Goal: Information Seeking & Learning: Compare options

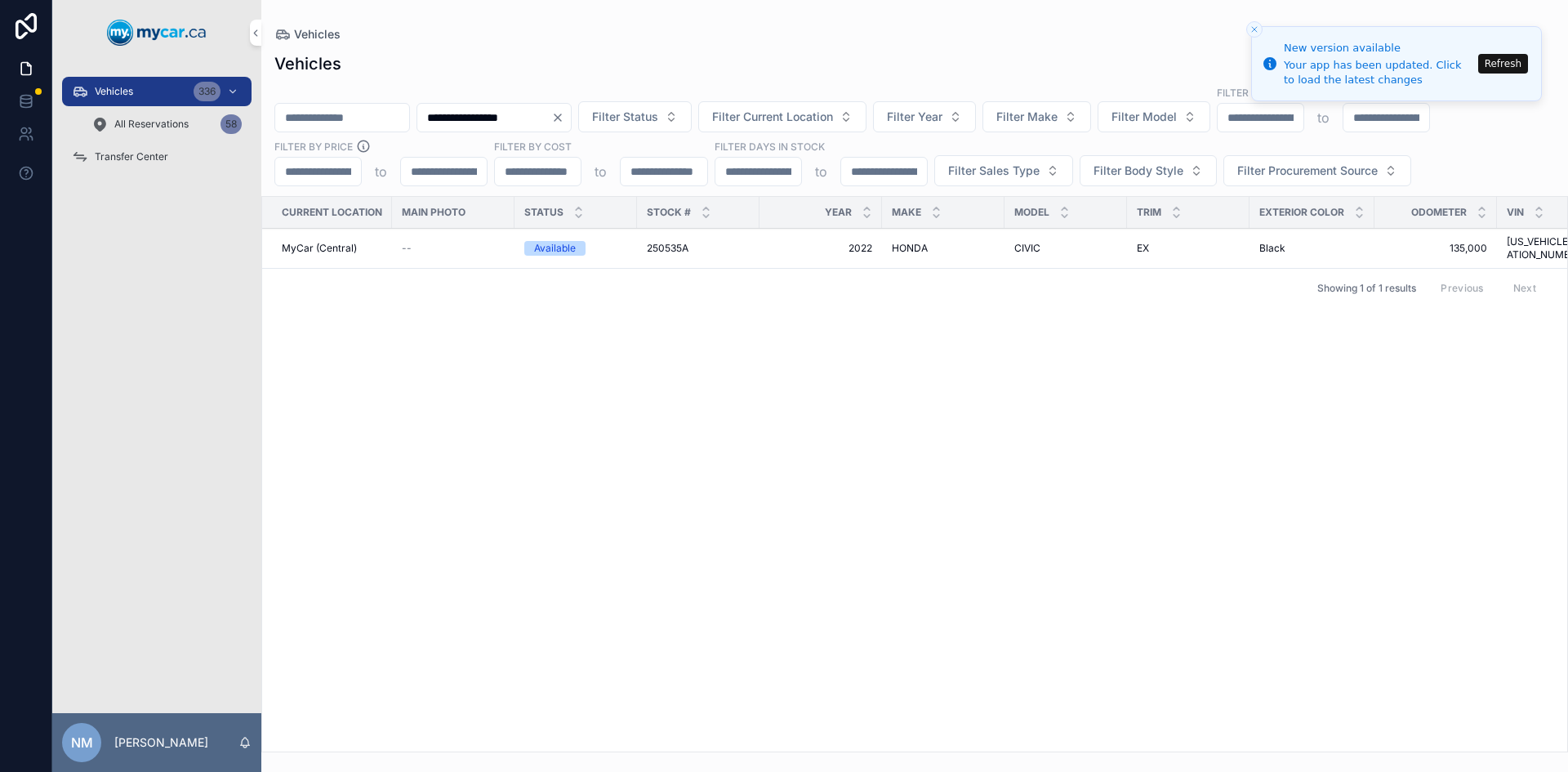
click at [561, 117] on icon "Clear" at bounding box center [558, 118] width 7 height 7
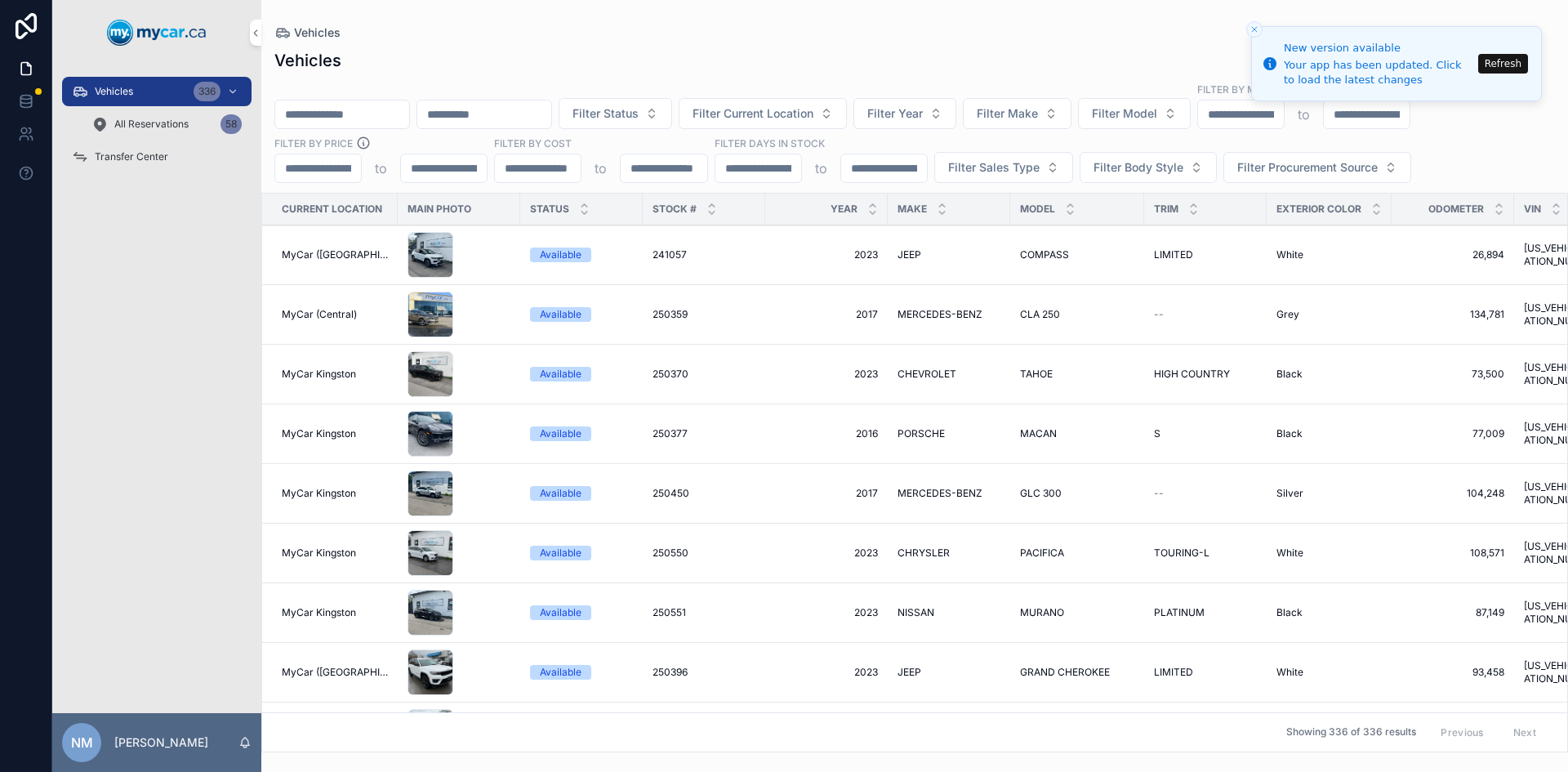
click at [1512, 66] on button "Refresh" at bounding box center [1503, 64] width 50 height 20
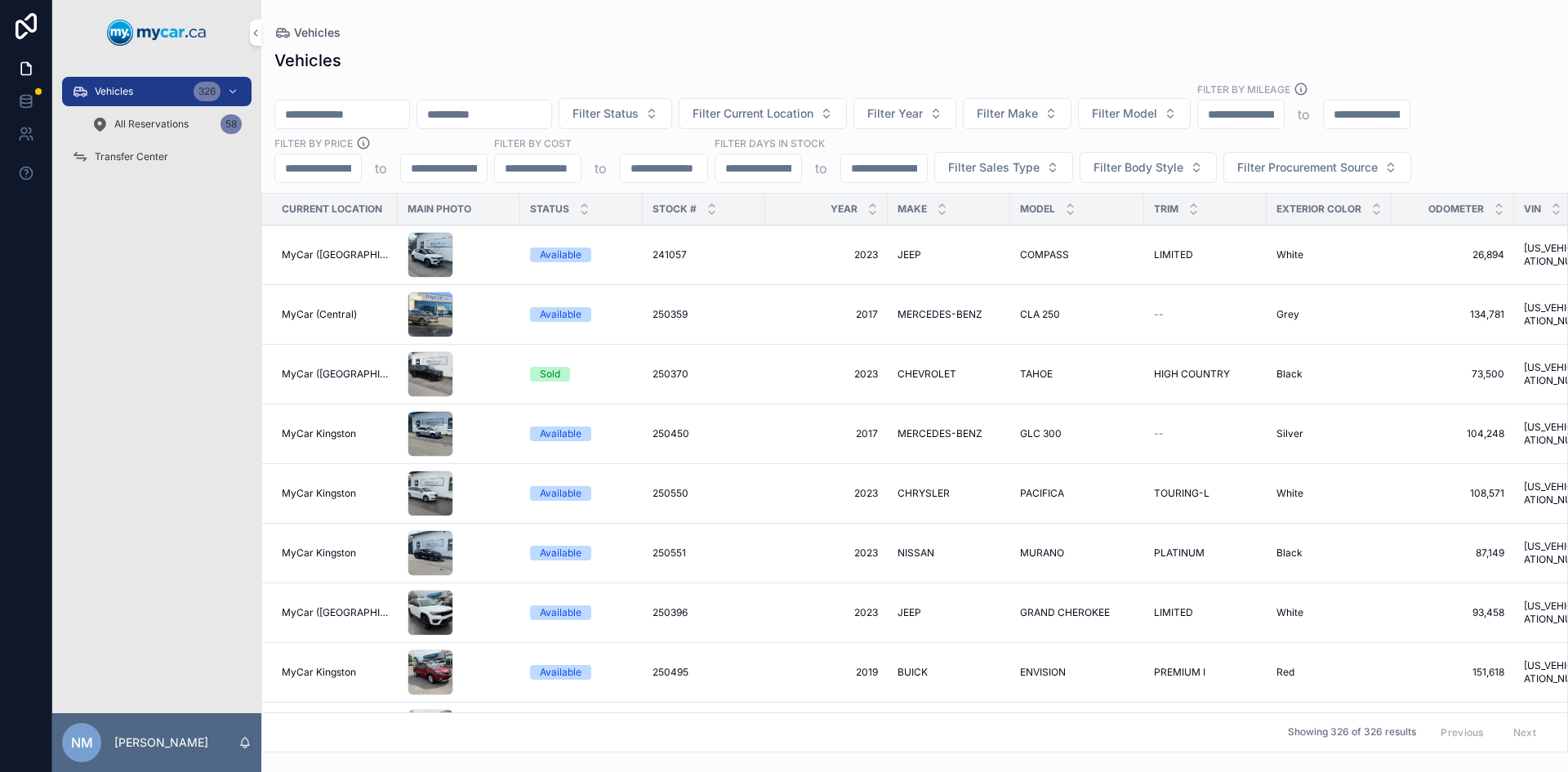
click at [328, 106] on input "scrollable content" at bounding box center [342, 115] width 134 height 23
click at [325, 113] on input "scrollable content" at bounding box center [342, 115] width 134 height 23
click at [327, 80] on div "Vehicles Filter Status Filter Current Location Filter Year Filter Make Filter M…" at bounding box center [915, 395] width 1307 height 713
click at [321, 111] on input "scrollable content" at bounding box center [342, 115] width 134 height 23
click at [406, 80] on div "Vehicles Filter Status Filter Current Location Filter Year Filter Make Filter M…" at bounding box center [915, 395] width 1307 height 713
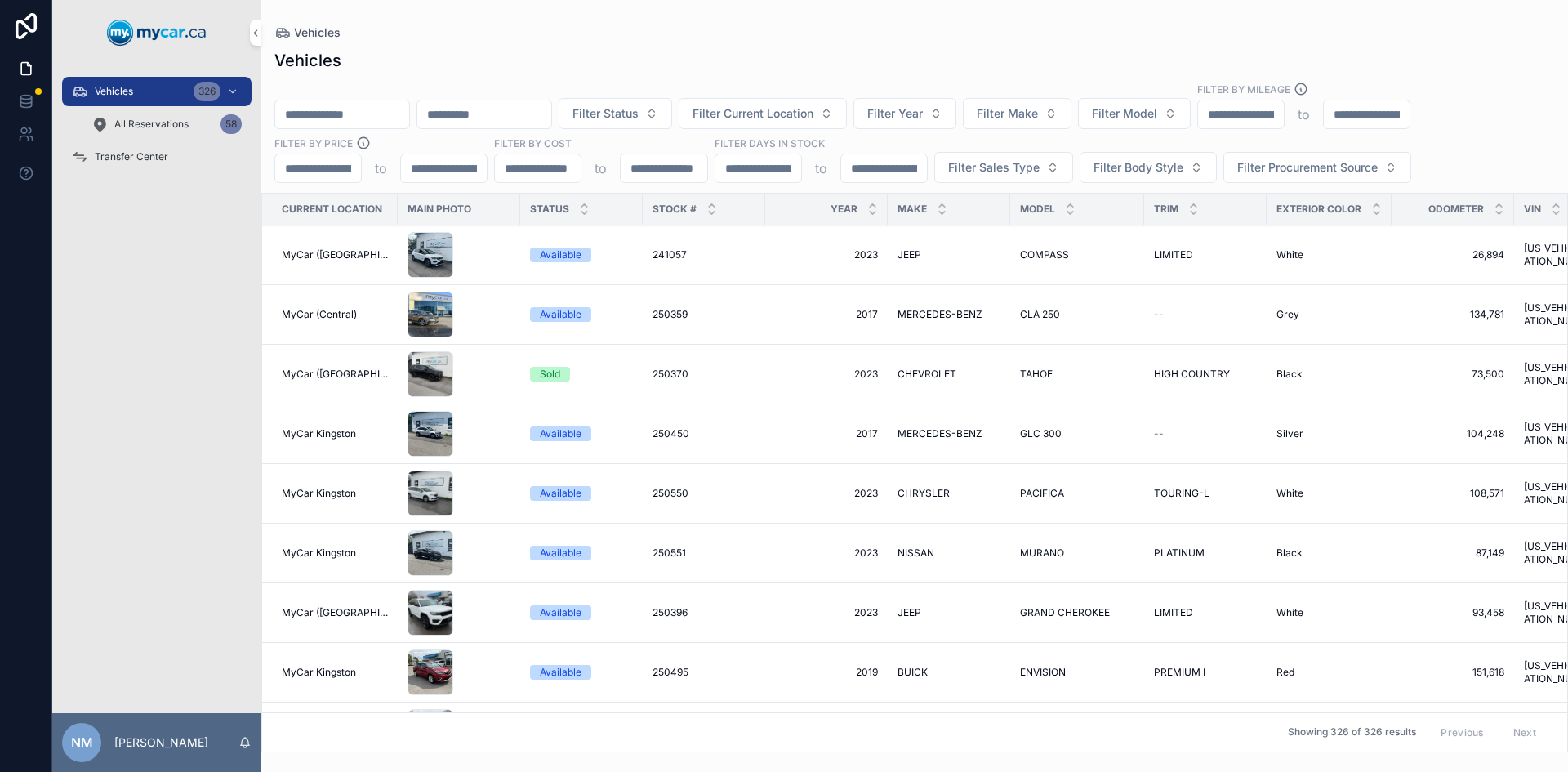
click at [386, 105] on input "scrollable content" at bounding box center [342, 115] width 134 height 23
click at [387, 72] on div "Vehicles Filter Status Filter Current Location Filter Year Filter Make Filter M…" at bounding box center [915, 395] width 1307 height 713
click at [359, 117] on input "scrollable content" at bounding box center [342, 115] width 134 height 23
click at [372, 95] on div "Filter Status Filter Current Location Filter Year Filter Make Filter Model Filt…" at bounding box center [915, 132] width 1307 height 101
click at [373, 110] on input "scrollable content" at bounding box center [342, 115] width 134 height 23
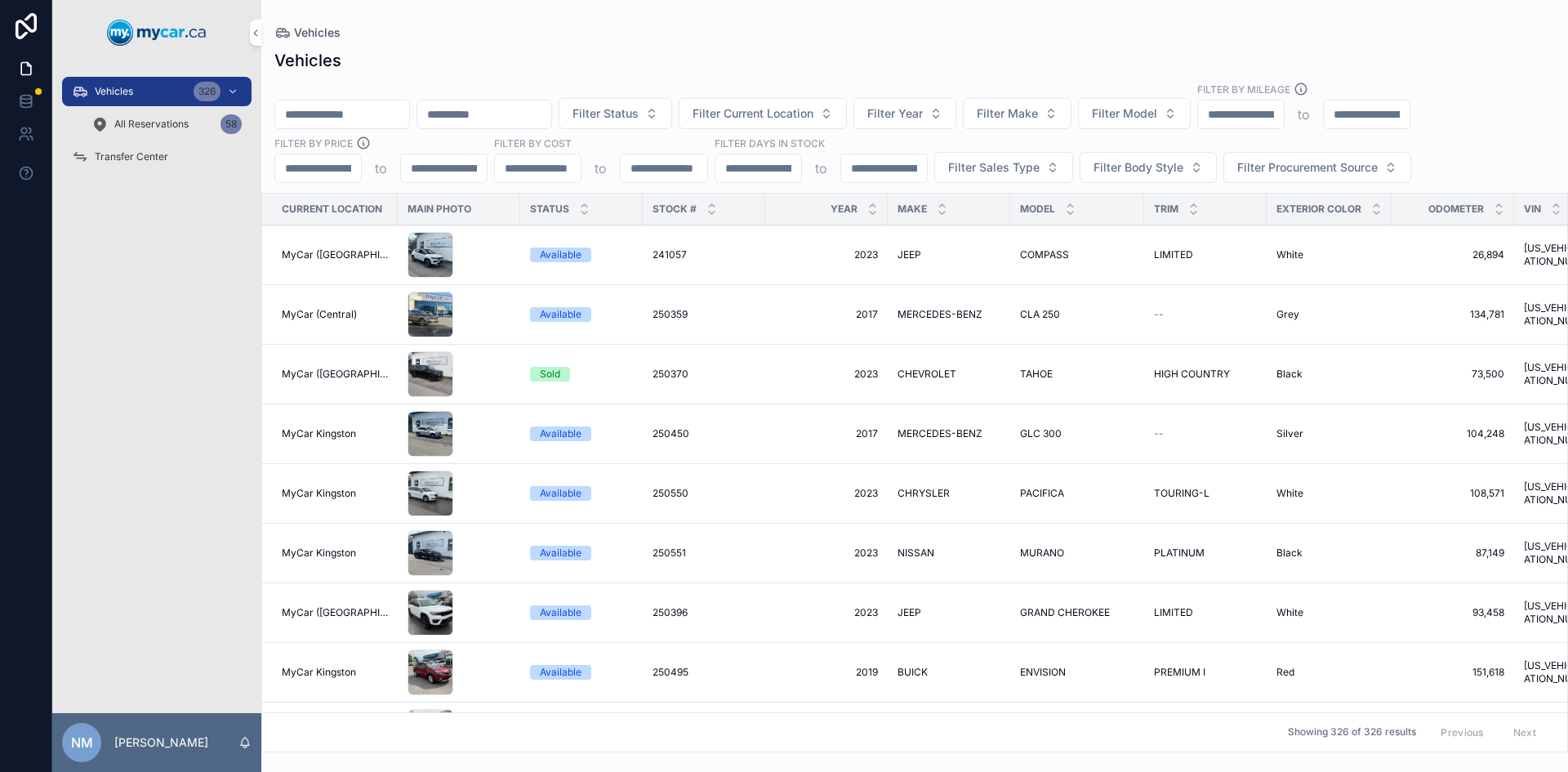
click at [378, 81] on div "Vehicles Filter Status Filter Current Location Filter Year Filter Make Filter M…" at bounding box center [915, 395] width 1307 height 713
click at [374, 110] on input "scrollable content" at bounding box center [342, 115] width 134 height 23
click at [361, 116] on input "scrollable content" at bounding box center [342, 115] width 134 height 23
click at [483, 47] on div "Vehicles Filter Status Filter Current Location Filter Year Filter Make Filter M…" at bounding box center [915, 395] width 1307 height 713
click at [1032, 171] on span "Filter Sales Type" at bounding box center [994, 168] width 91 height 17
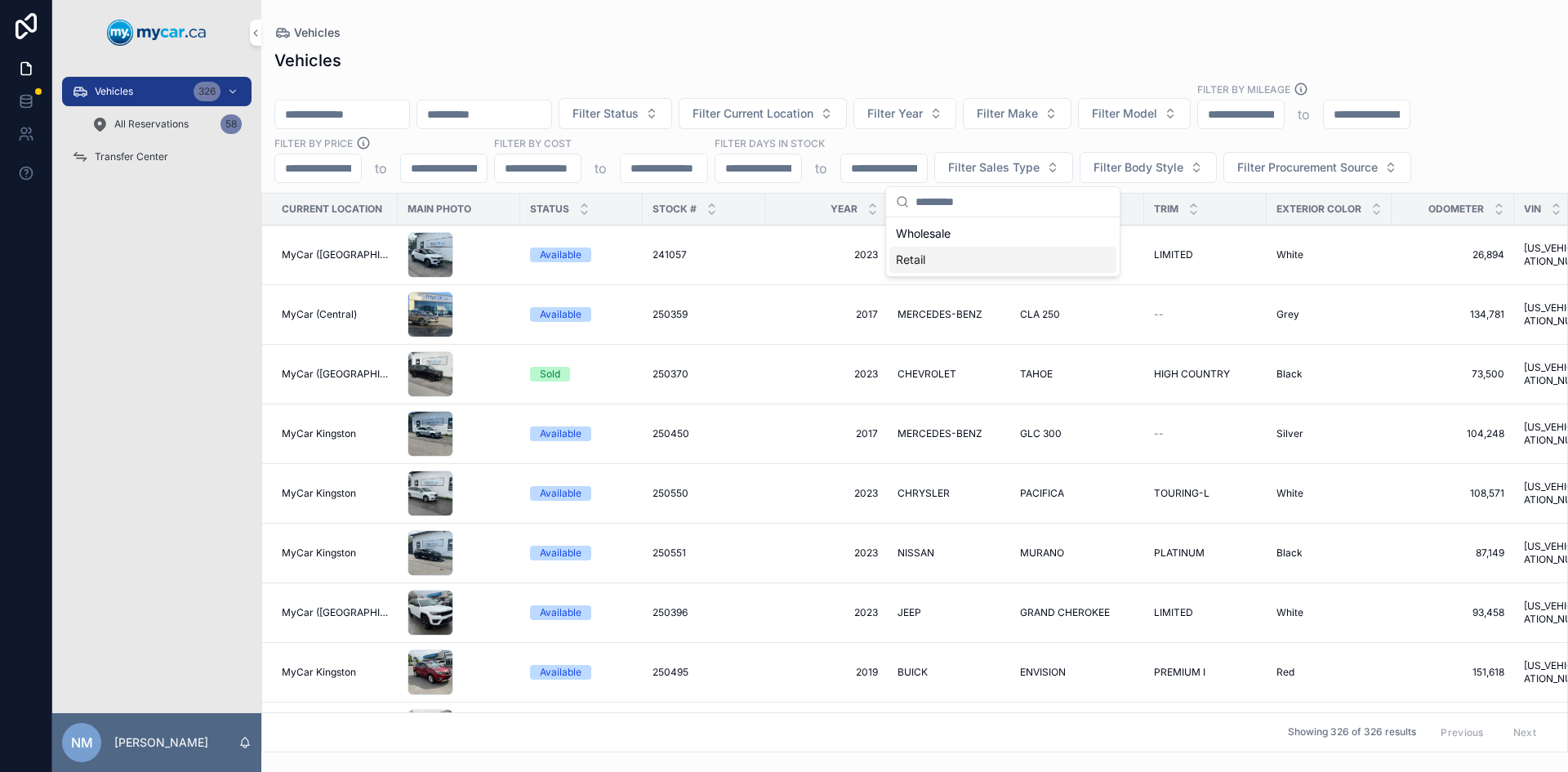
click at [959, 254] on div "Retail" at bounding box center [1002, 259] width 227 height 26
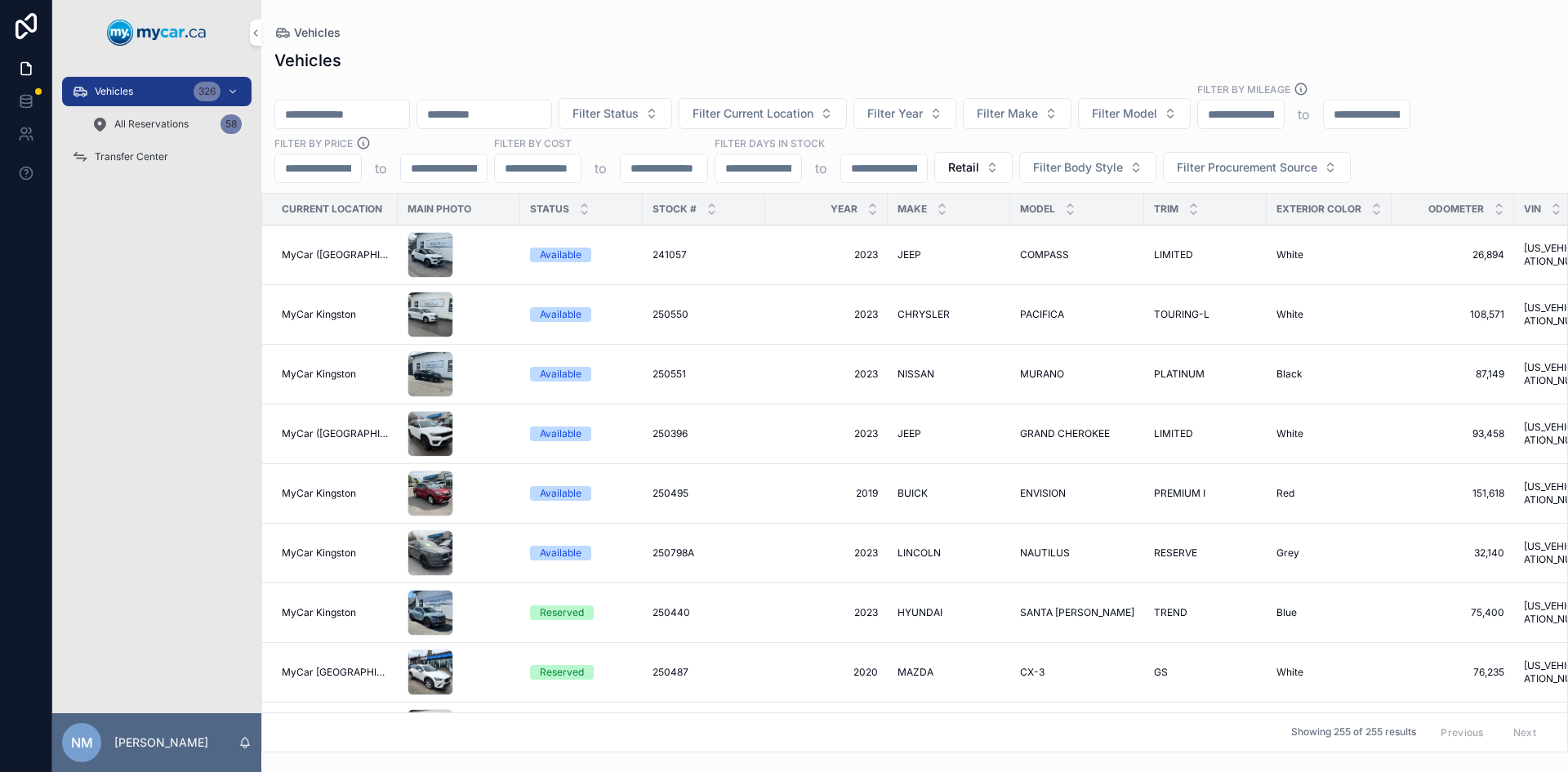
click at [813, 116] on span "Filter Current Location" at bounding box center [753, 114] width 121 height 17
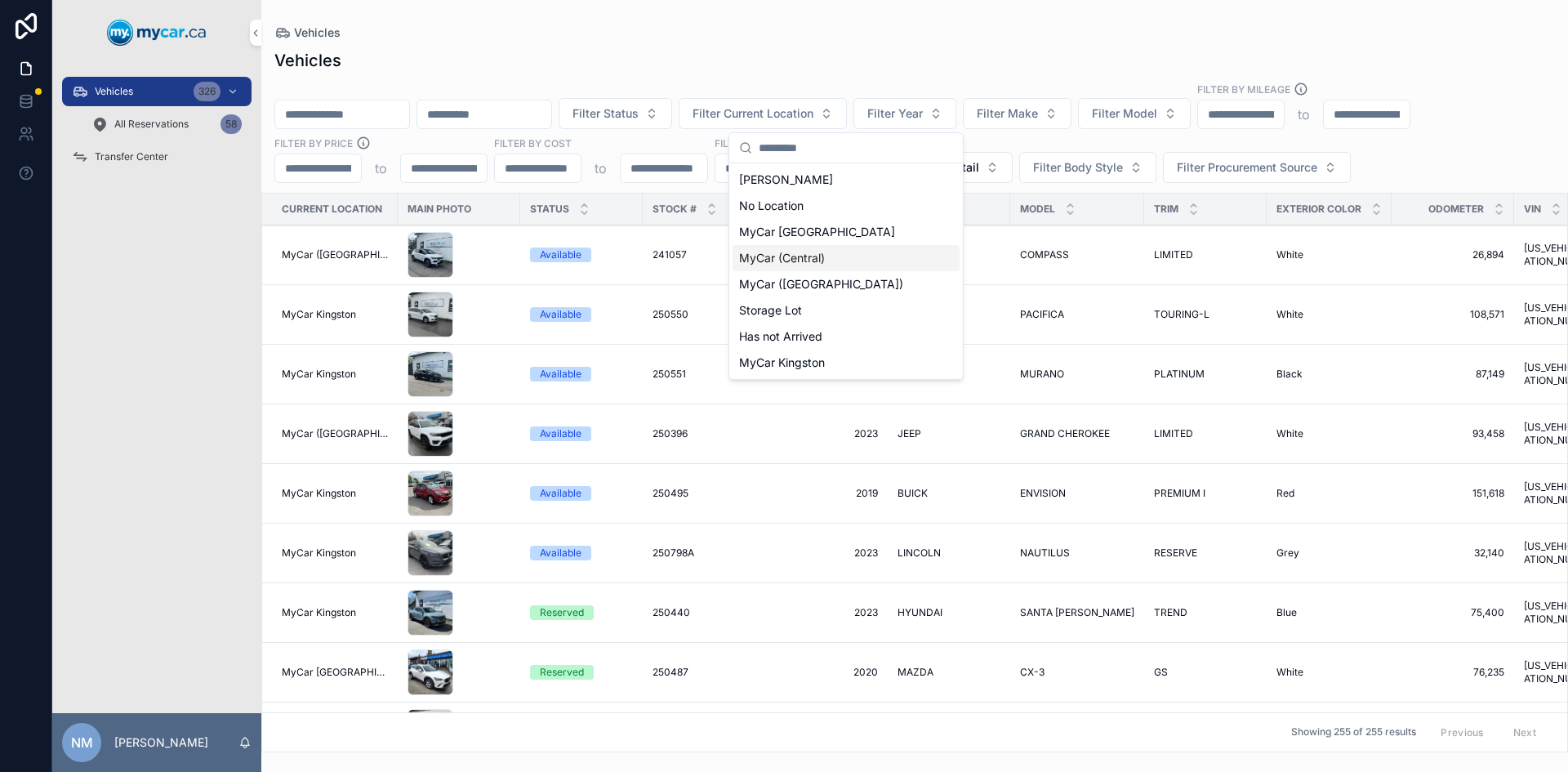
click at [813, 257] on span "MyCar (Central)" at bounding box center [781, 258] width 85 height 17
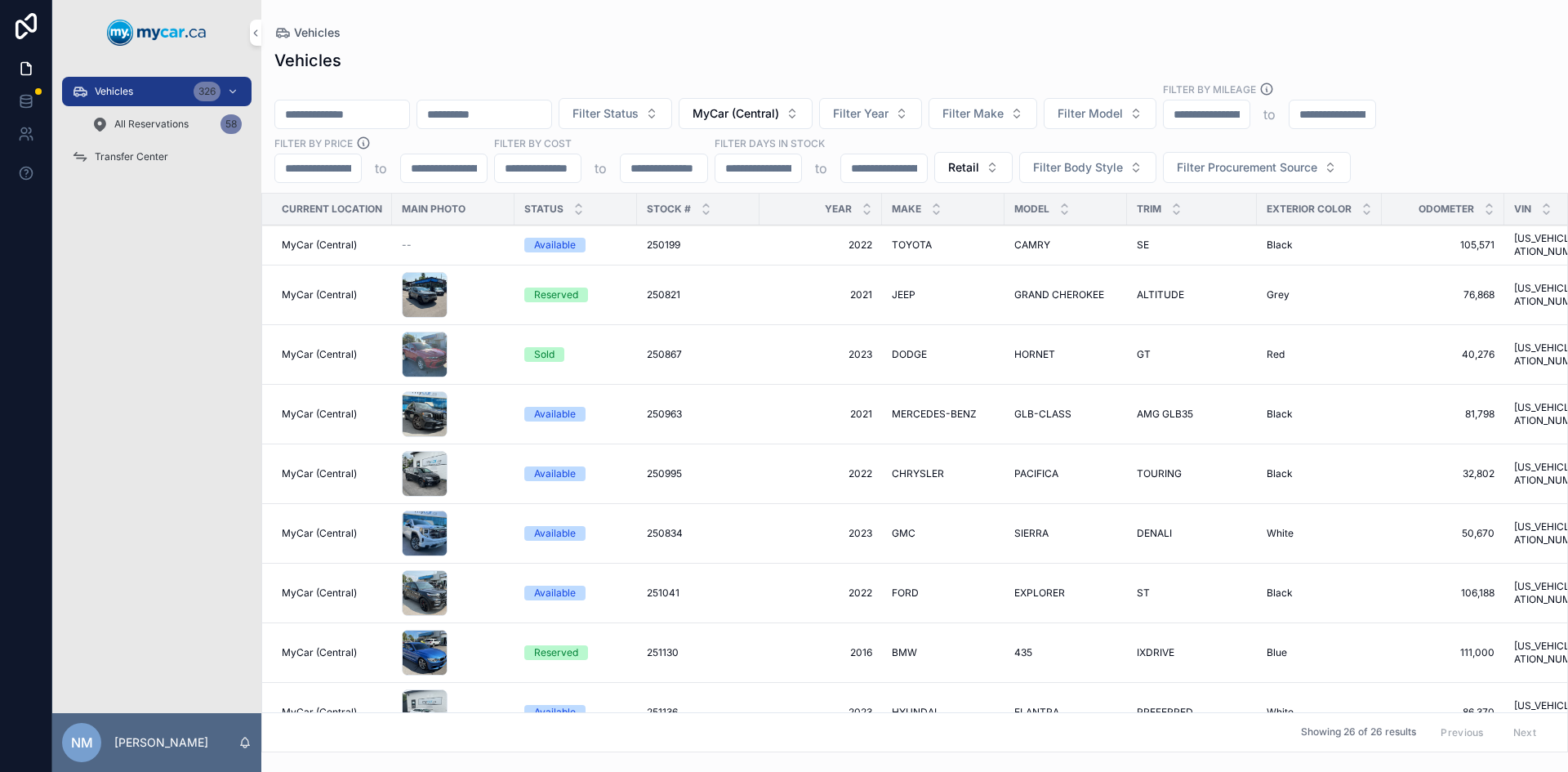
click at [490, 238] on div "--" at bounding box center [453, 245] width 103 height 13
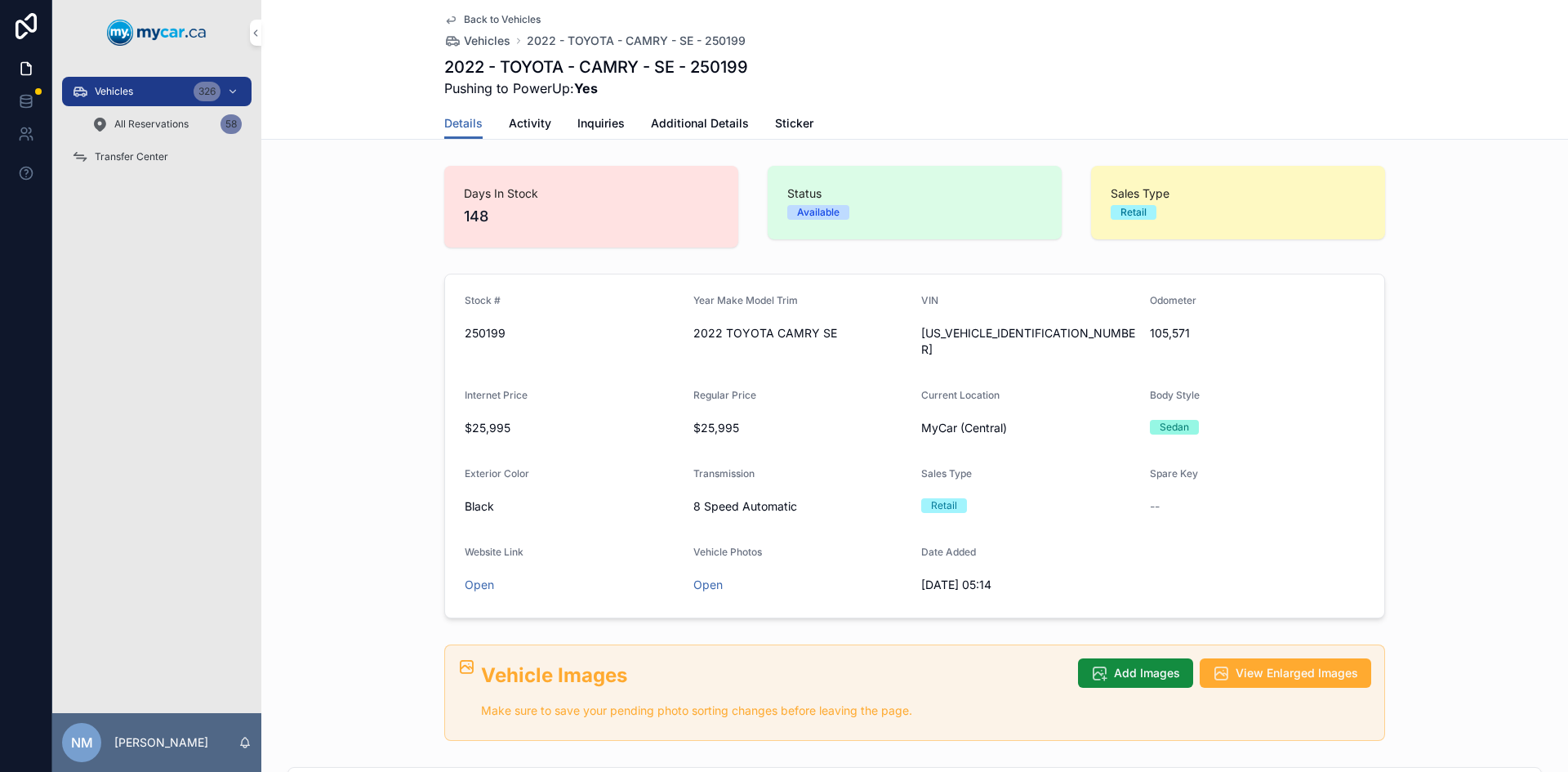
click at [454, 16] on link "Back to Vehicles" at bounding box center [492, 20] width 96 height 13
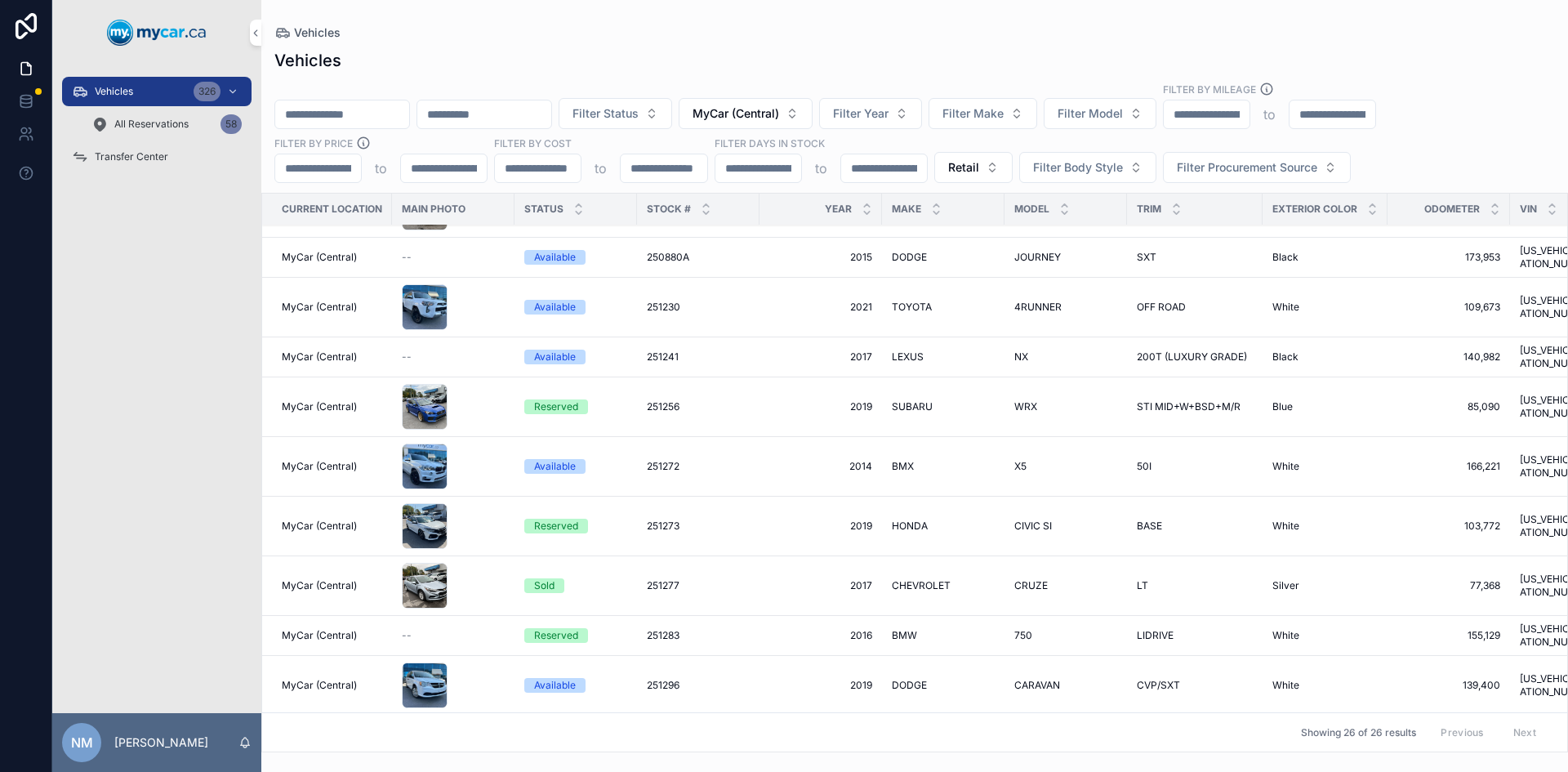
scroll to position [776, 0]
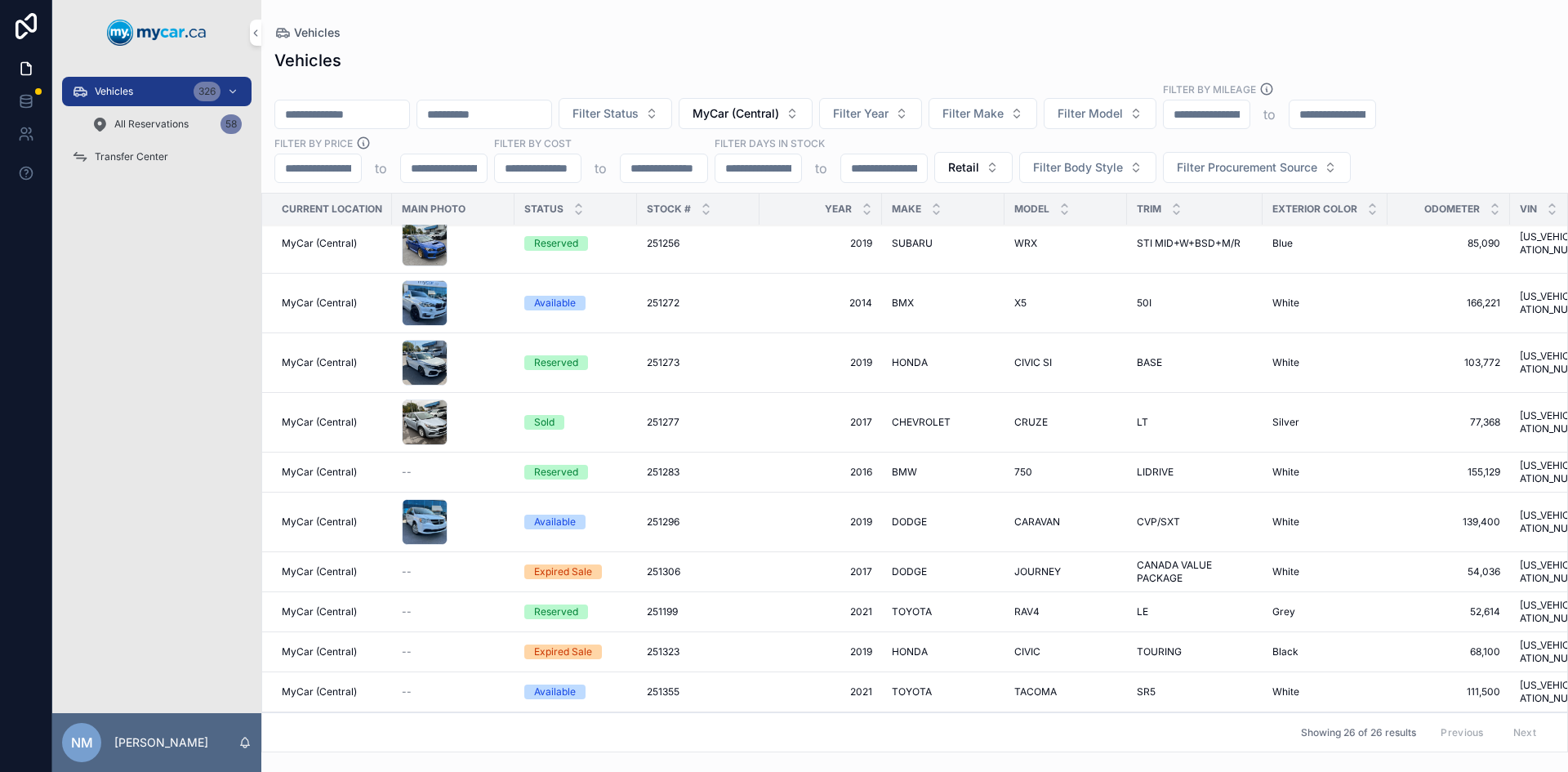
click at [710, 565] on div "251306 251306" at bounding box center [698, 572] width 103 height 13
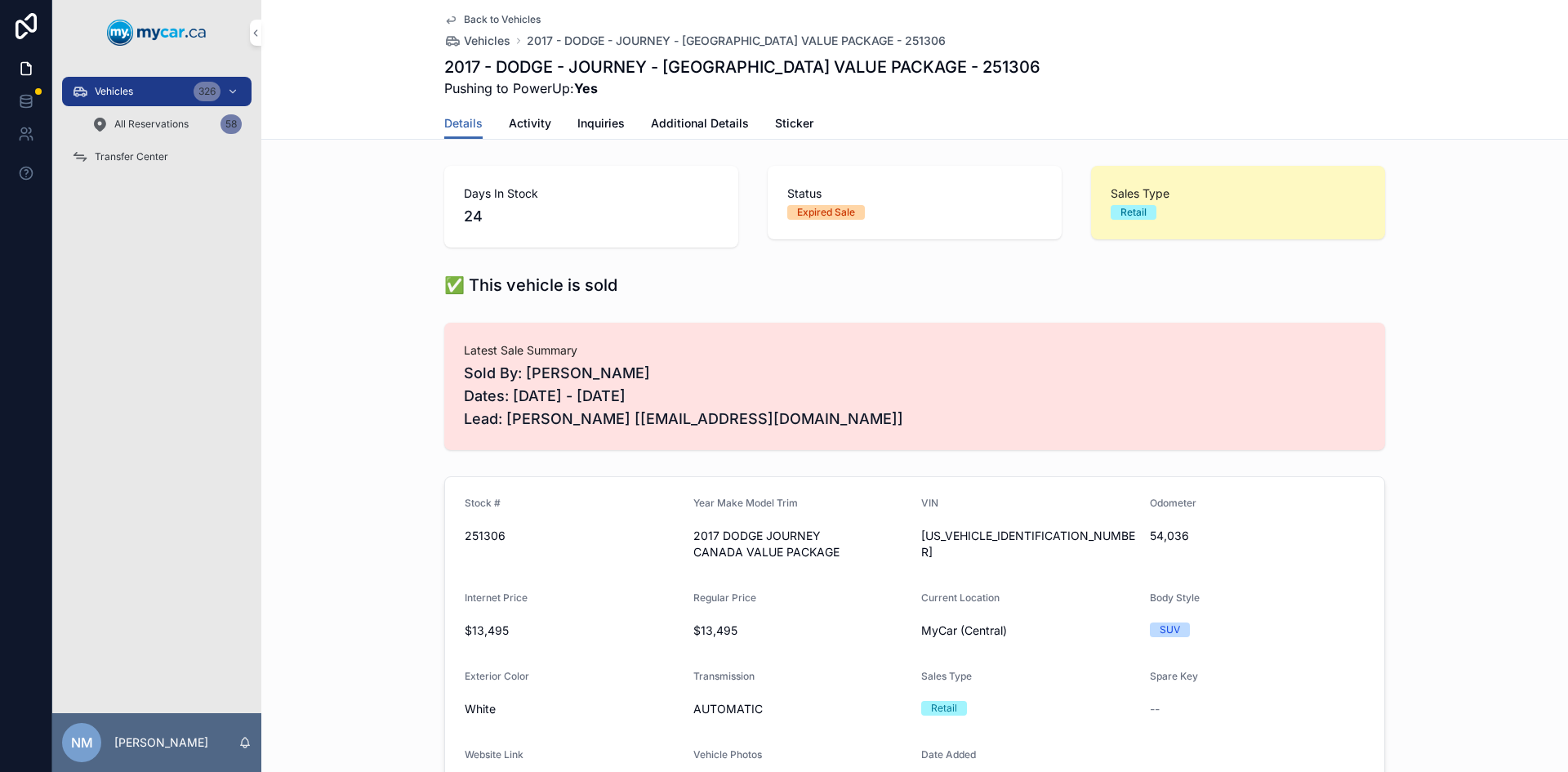
click at [496, 17] on span "Back to Vehicles" at bounding box center [502, 20] width 76 height 13
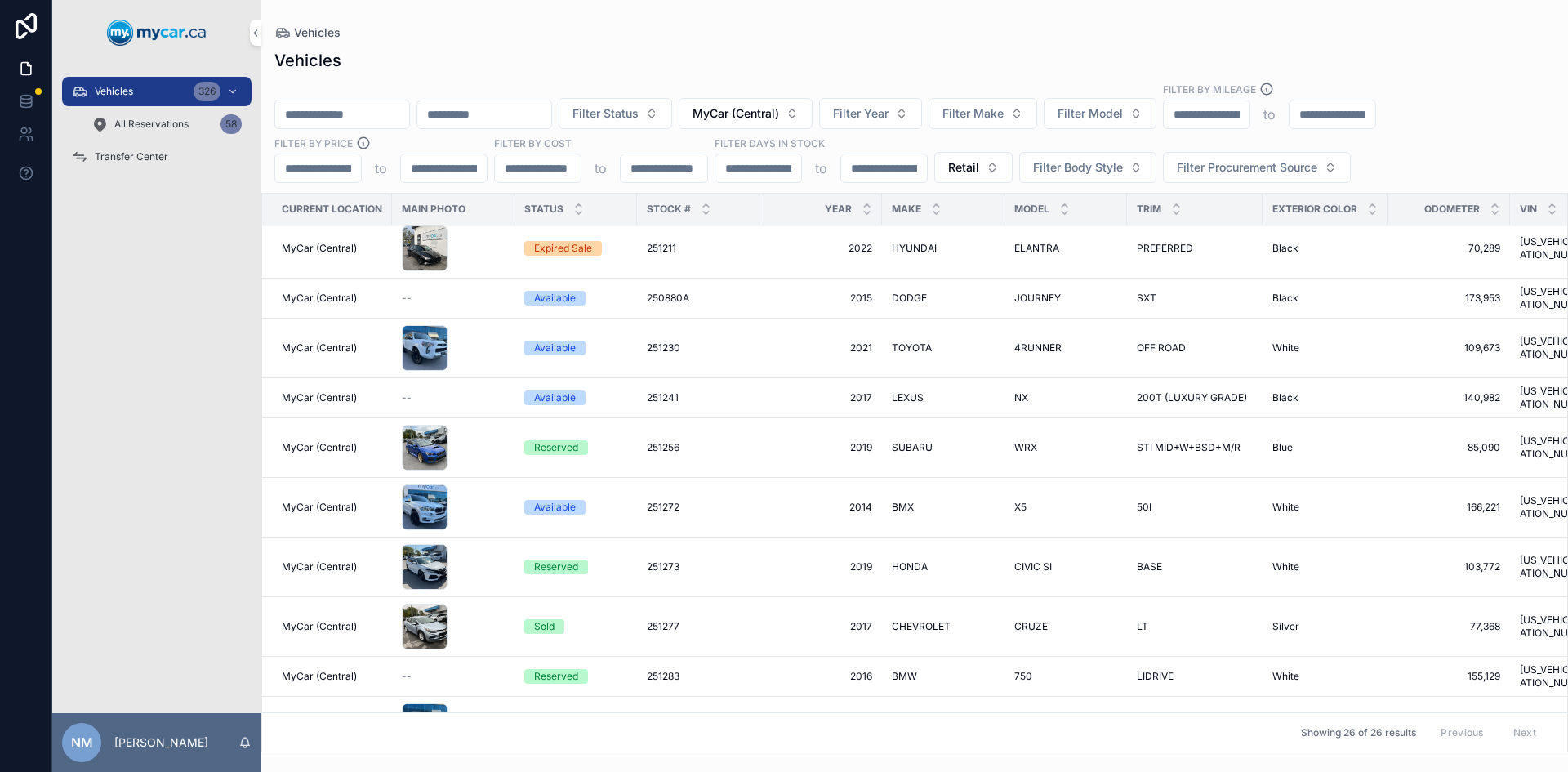
scroll to position [776, 0]
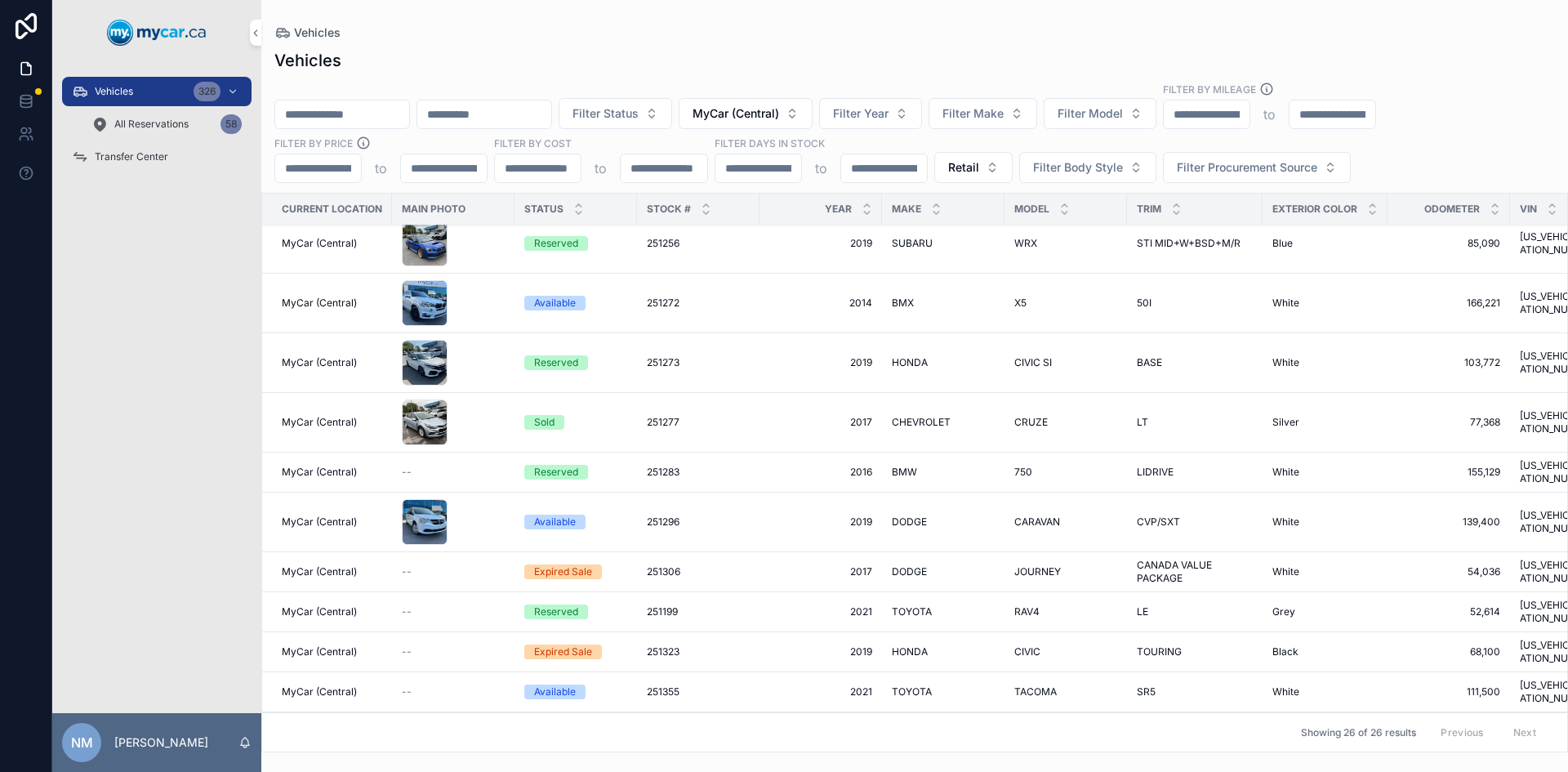
click at [623, 644] on div "Expired Sale" at bounding box center [576, 652] width 103 height 15
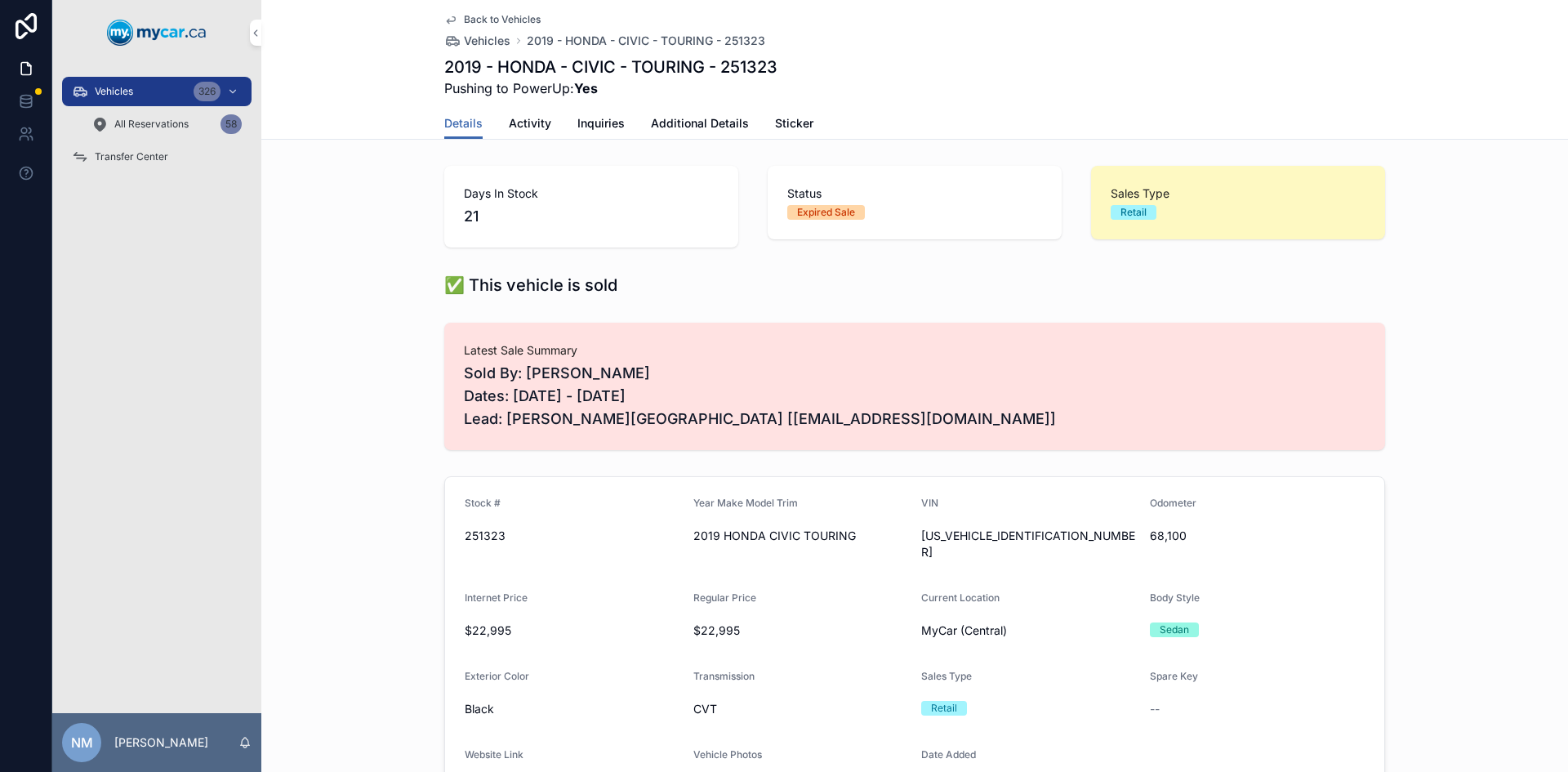
click at [471, 16] on span "Back to Vehicles" at bounding box center [502, 20] width 76 height 13
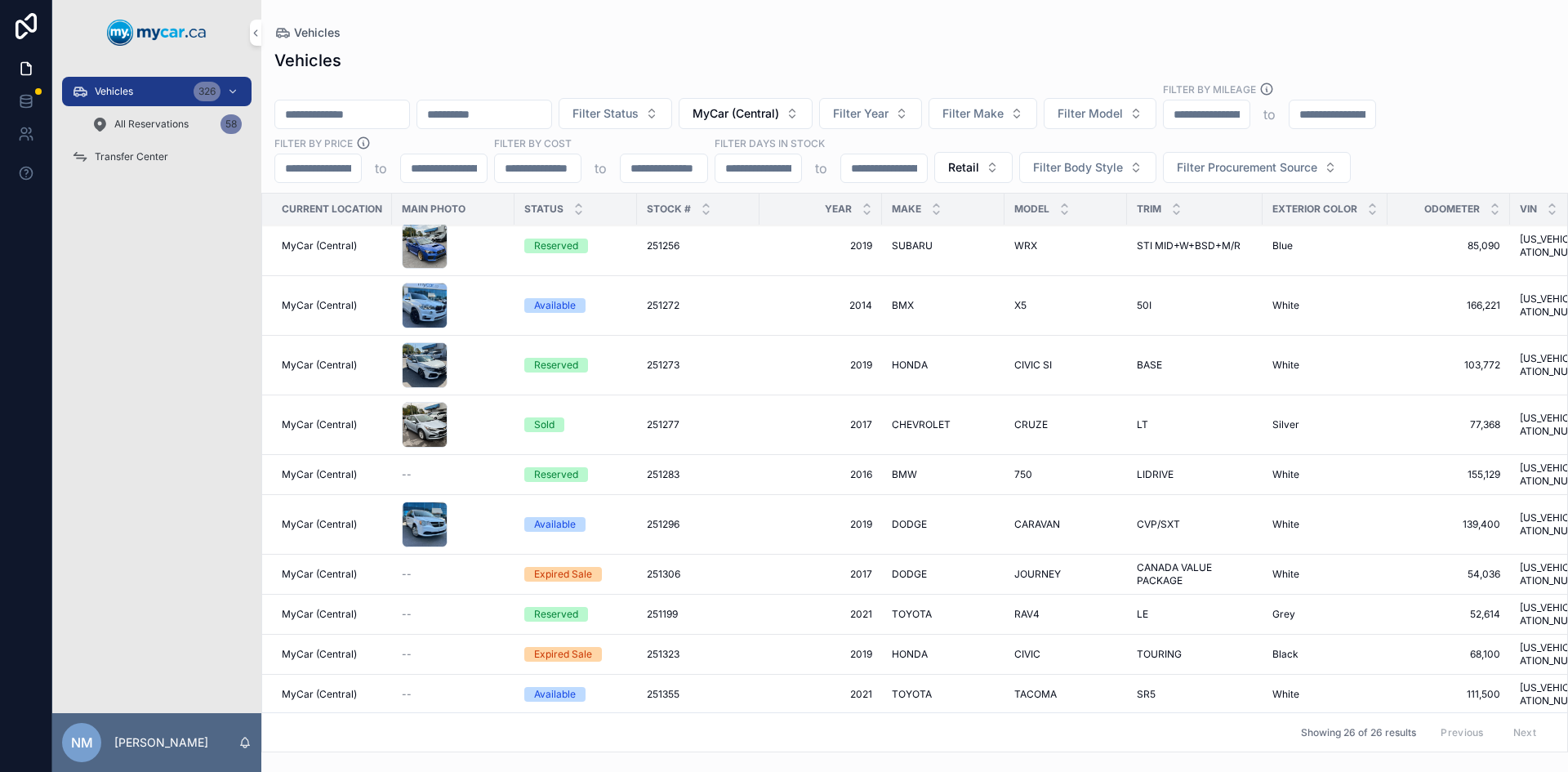
scroll to position [776, 0]
